Goal: Information Seeking & Learning: Learn about a topic

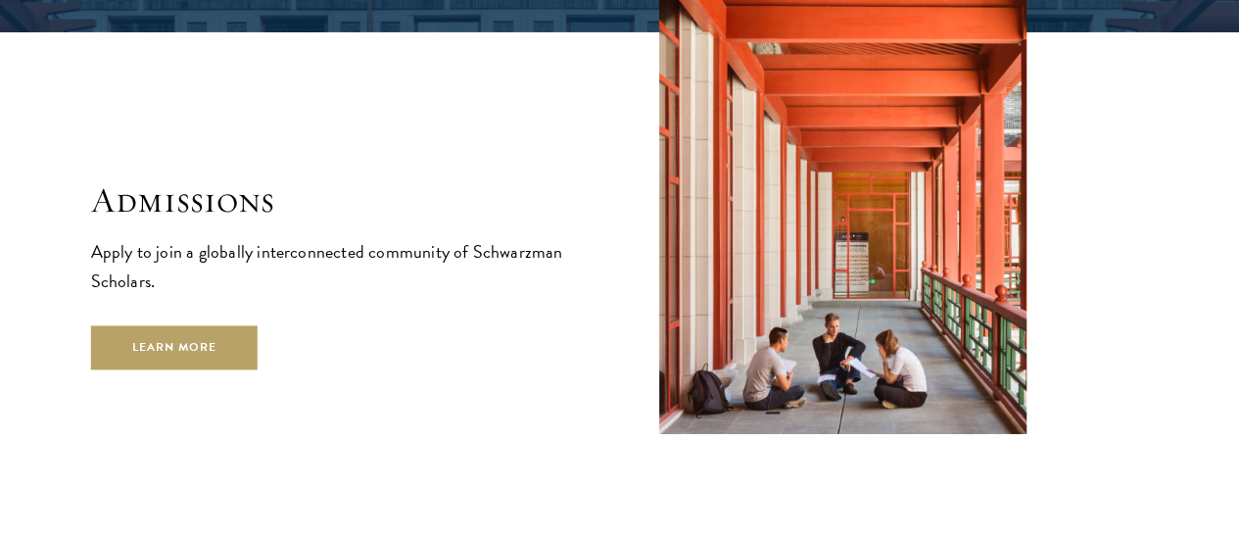
scroll to position [3134, 0]
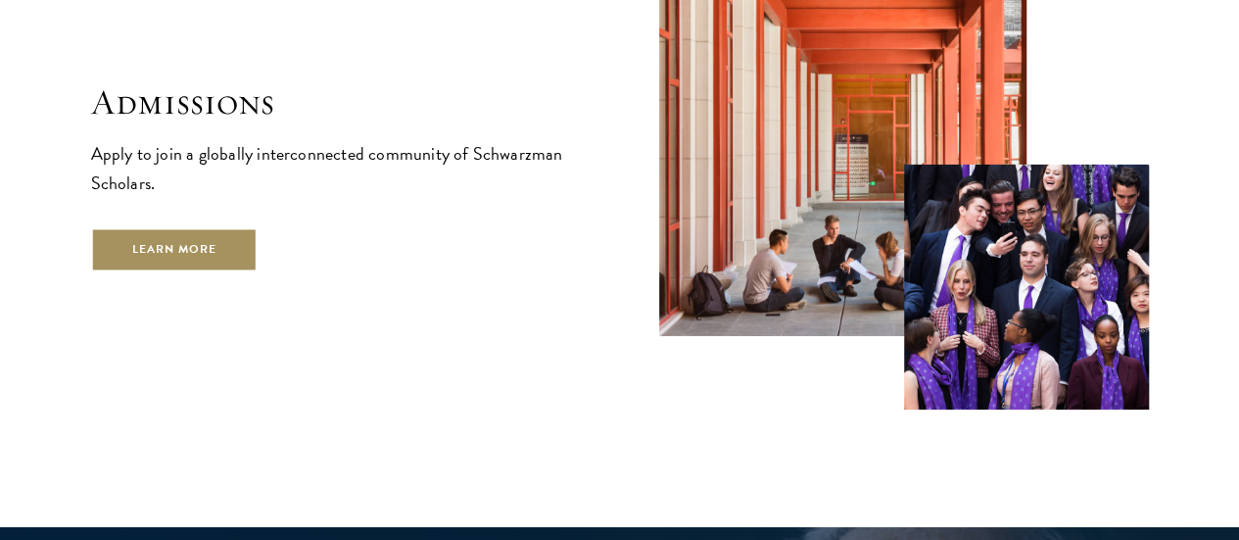
click at [255, 253] on link "Learn More" at bounding box center [174, 249] width 167 height 44
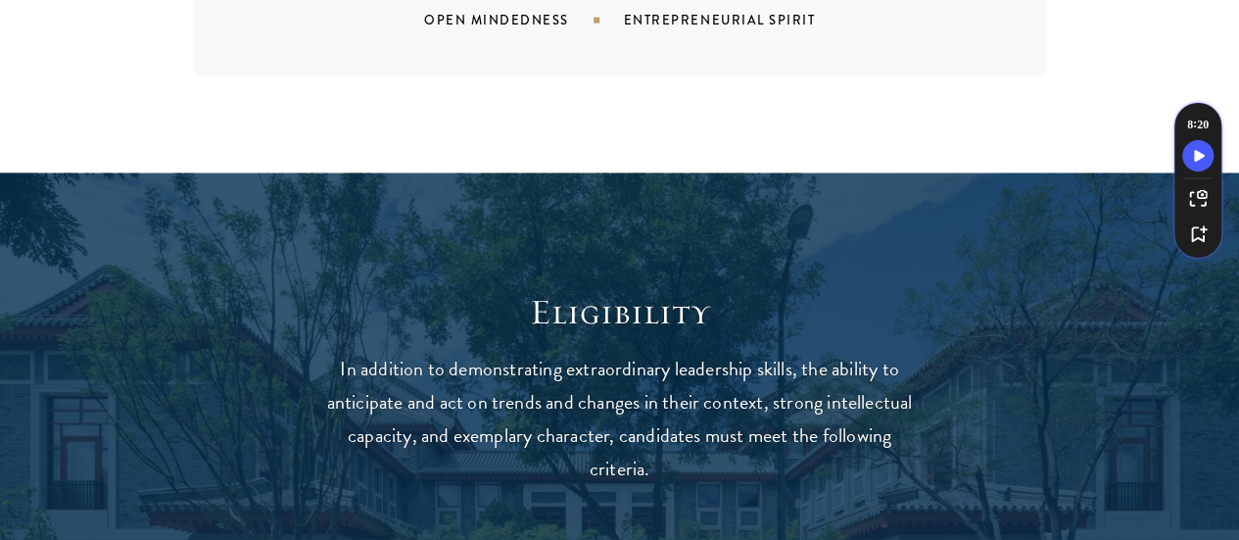
scroll to position [1665, 0]
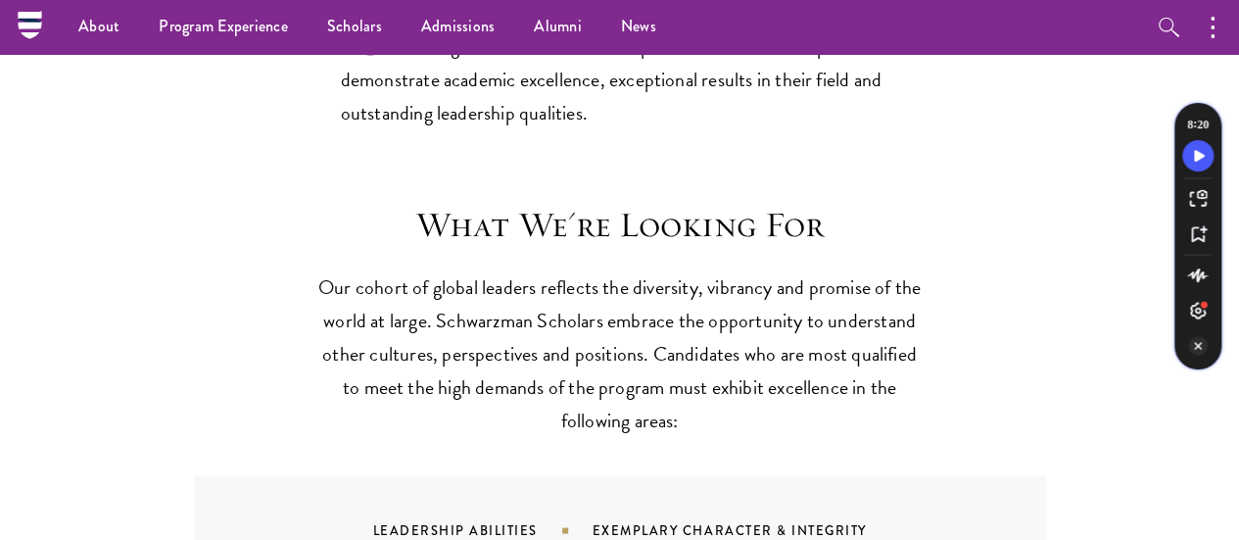
click at [1201, 348] on icon "Turn Off Speechify button" at bounding box center [1198, 346] width 20 height 20
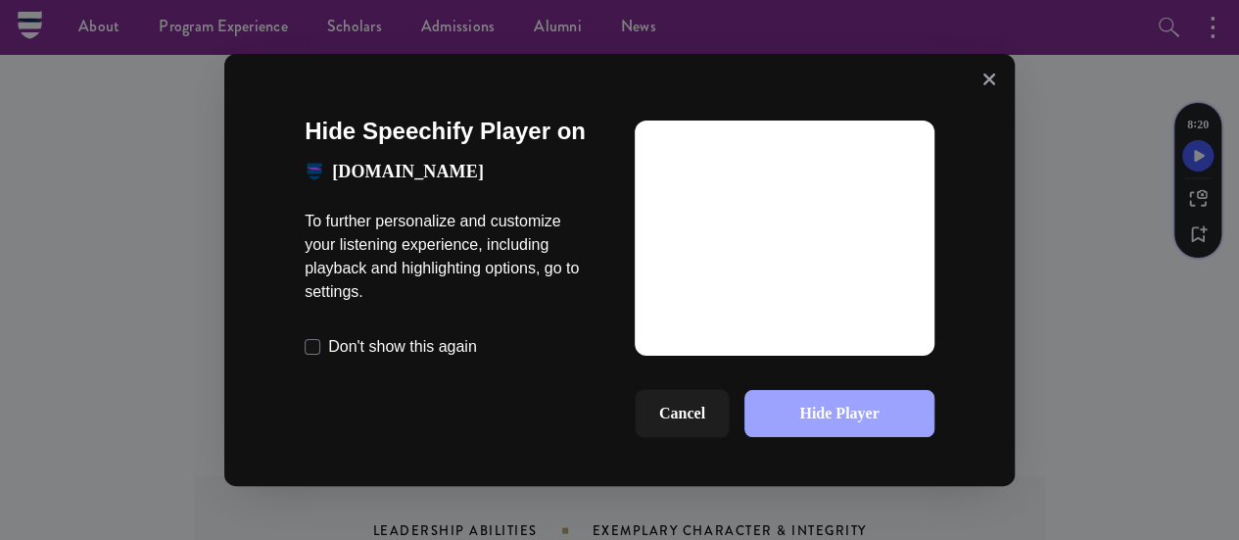
click at [842, 418] on button "Hide Player" at bounding box center [839, 413] width 190 height 47
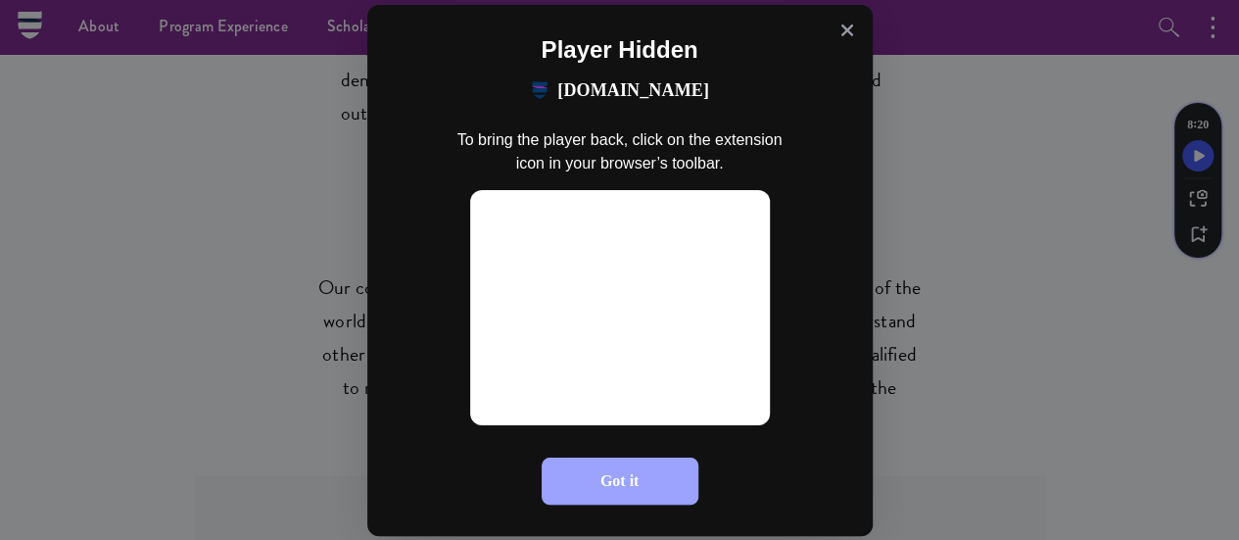
click at [649, 483] on button "Got it" at bounding box center [620, 480] width 157 height 47
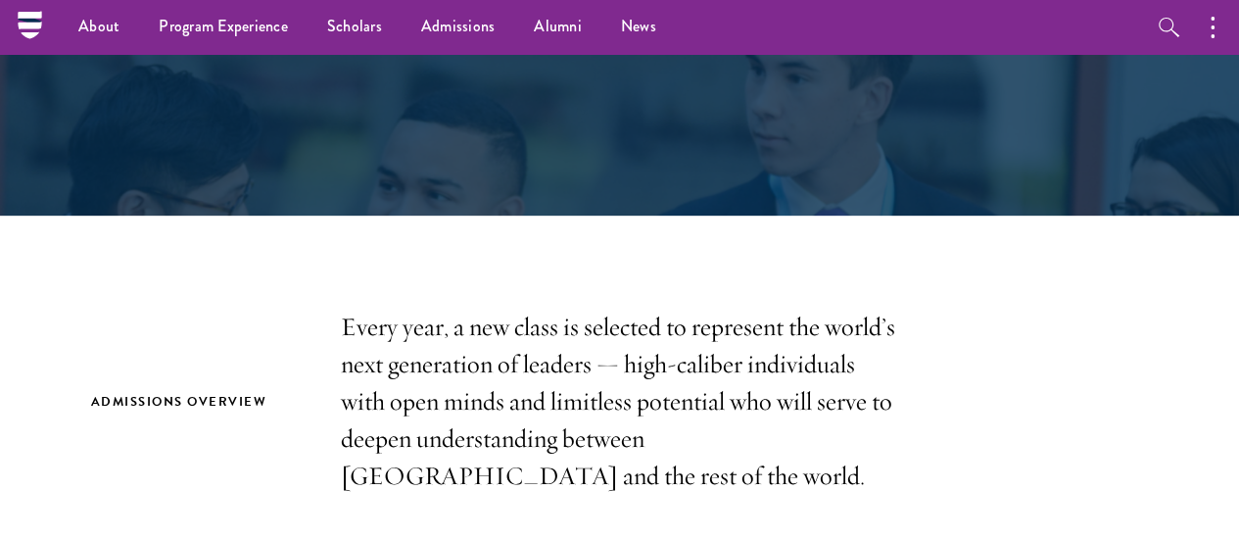
scroll to position [0, 0]
